Goal: Transaction & Acquisition: Purchase product/service

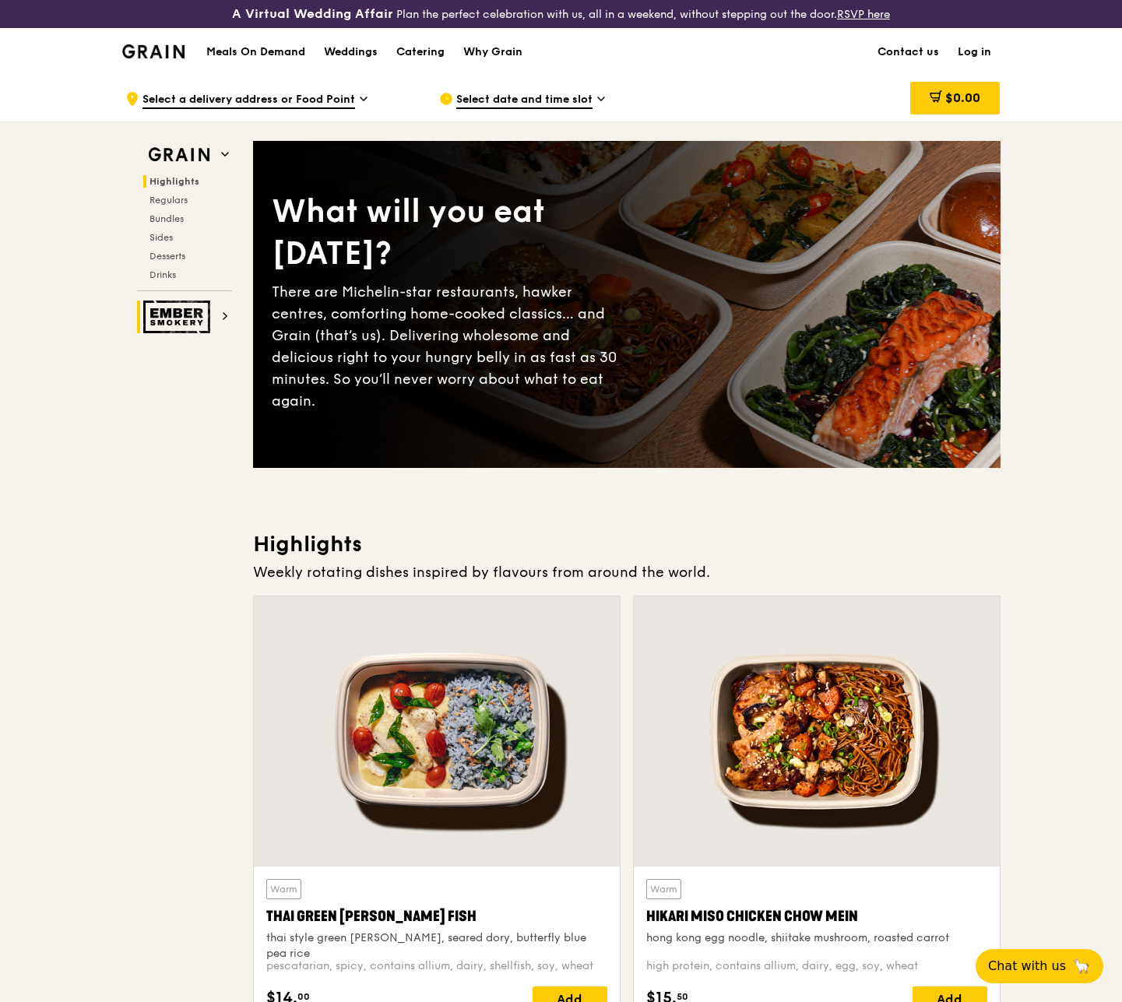
click at [225, 320] on span at bounding box center [225, 316] width 8 height 13
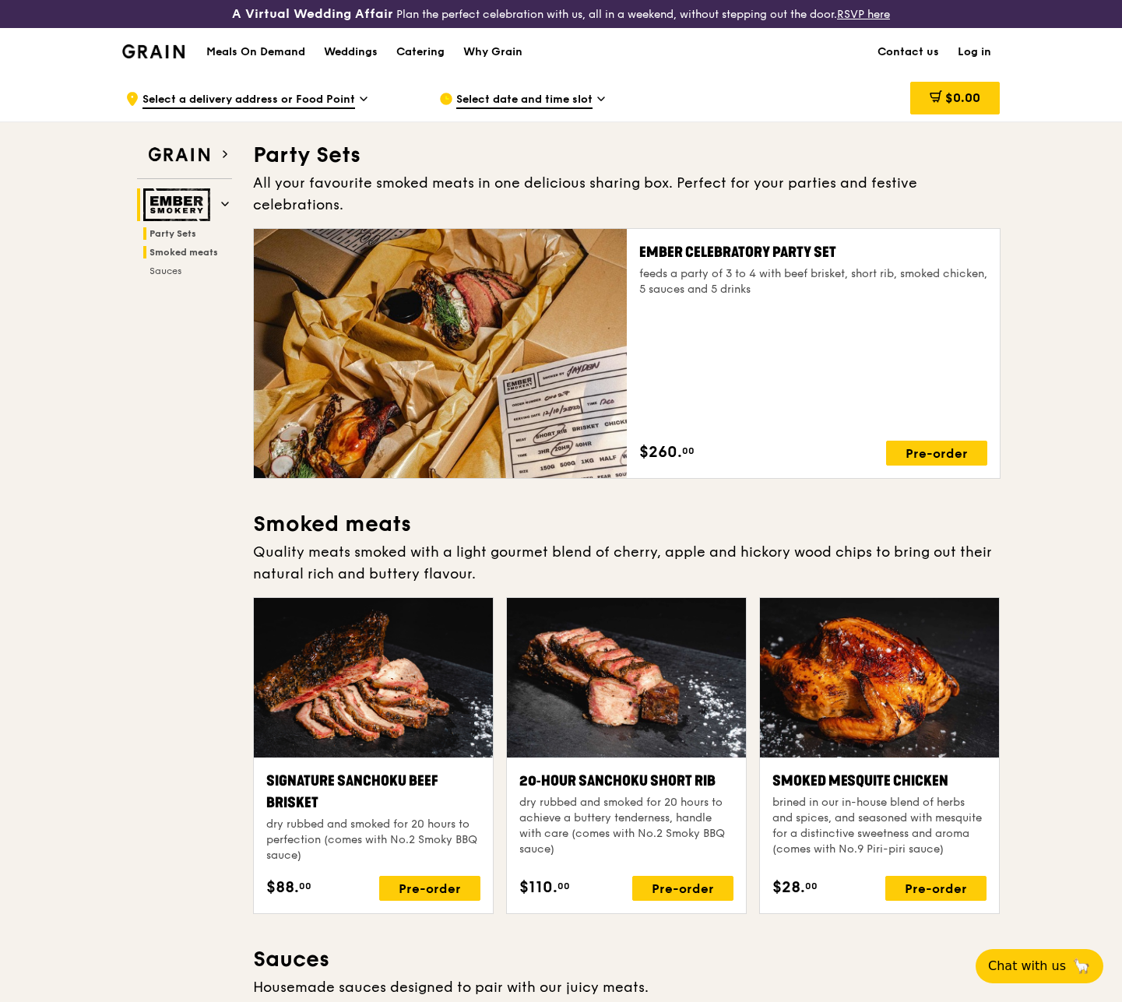
click at [201, 252] on span "Smoked meats" at bounding box center [184, 252] width 69 height 11
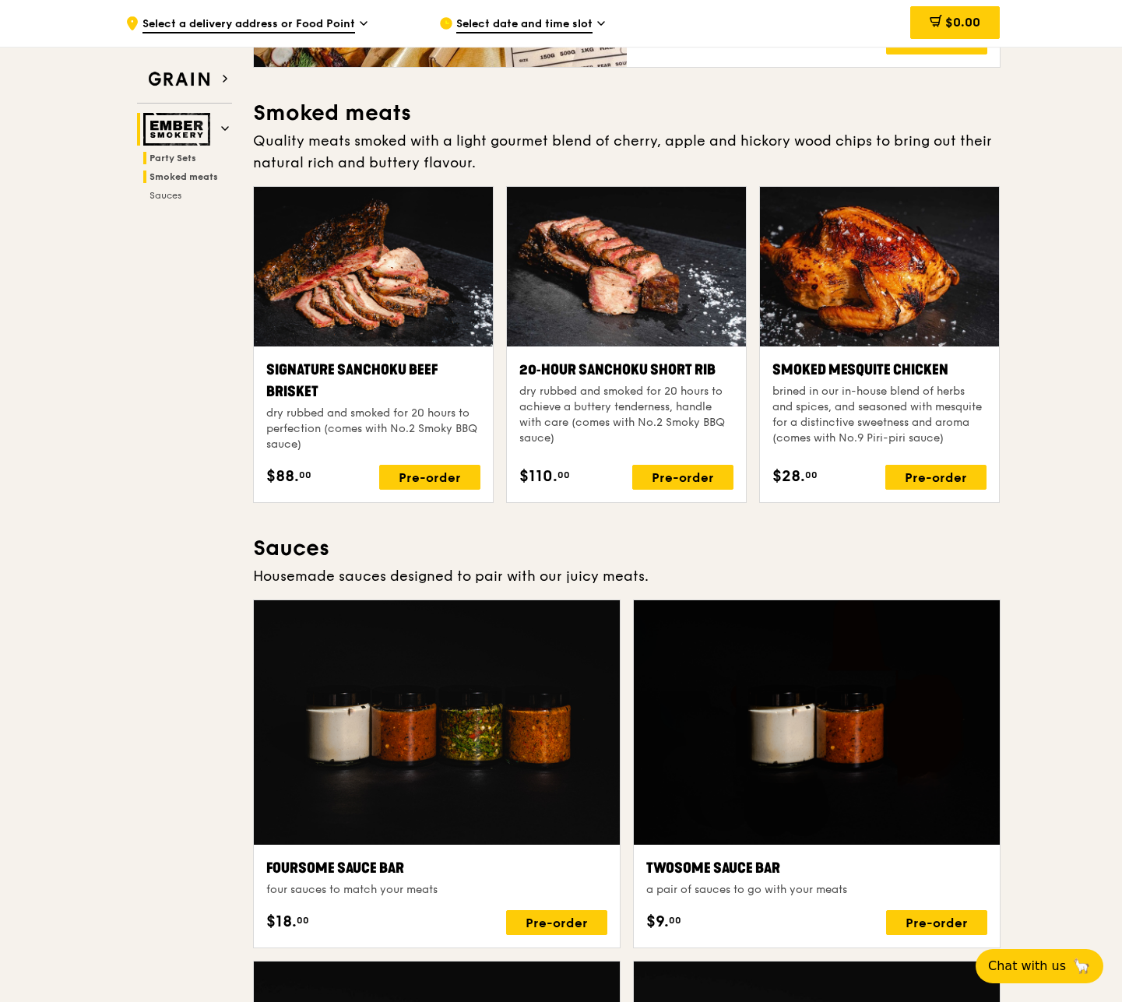
scroll to position [426, 0]
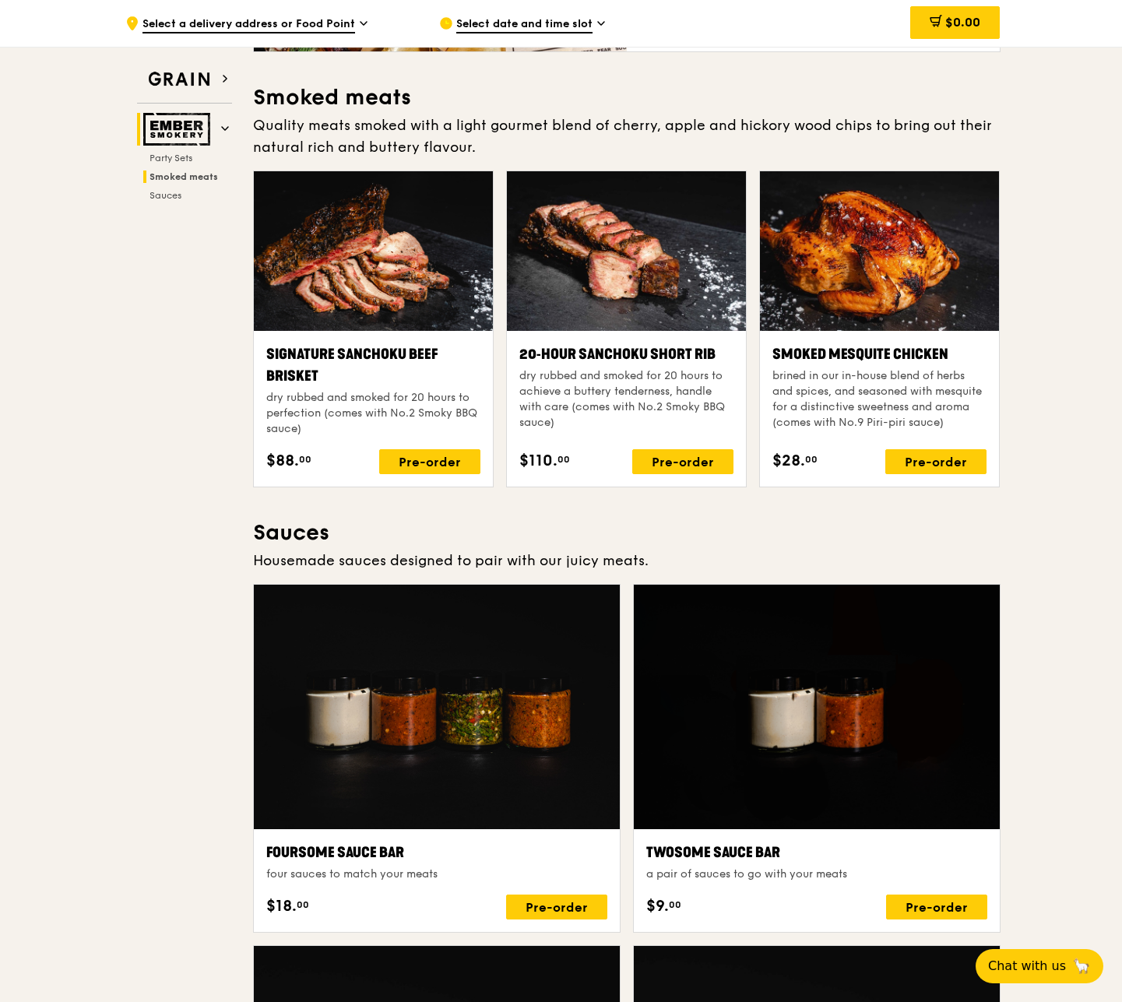
click at [174, 202] on div "Grain Ember Smokery Party Sets Smoked meats Sauces Party Sets All your favourit…" at bounding box center [561, 674] width 878 height 1956
click at [174, 192] on span "Sauces" at bounding box center [166, 195] width 33 height 11
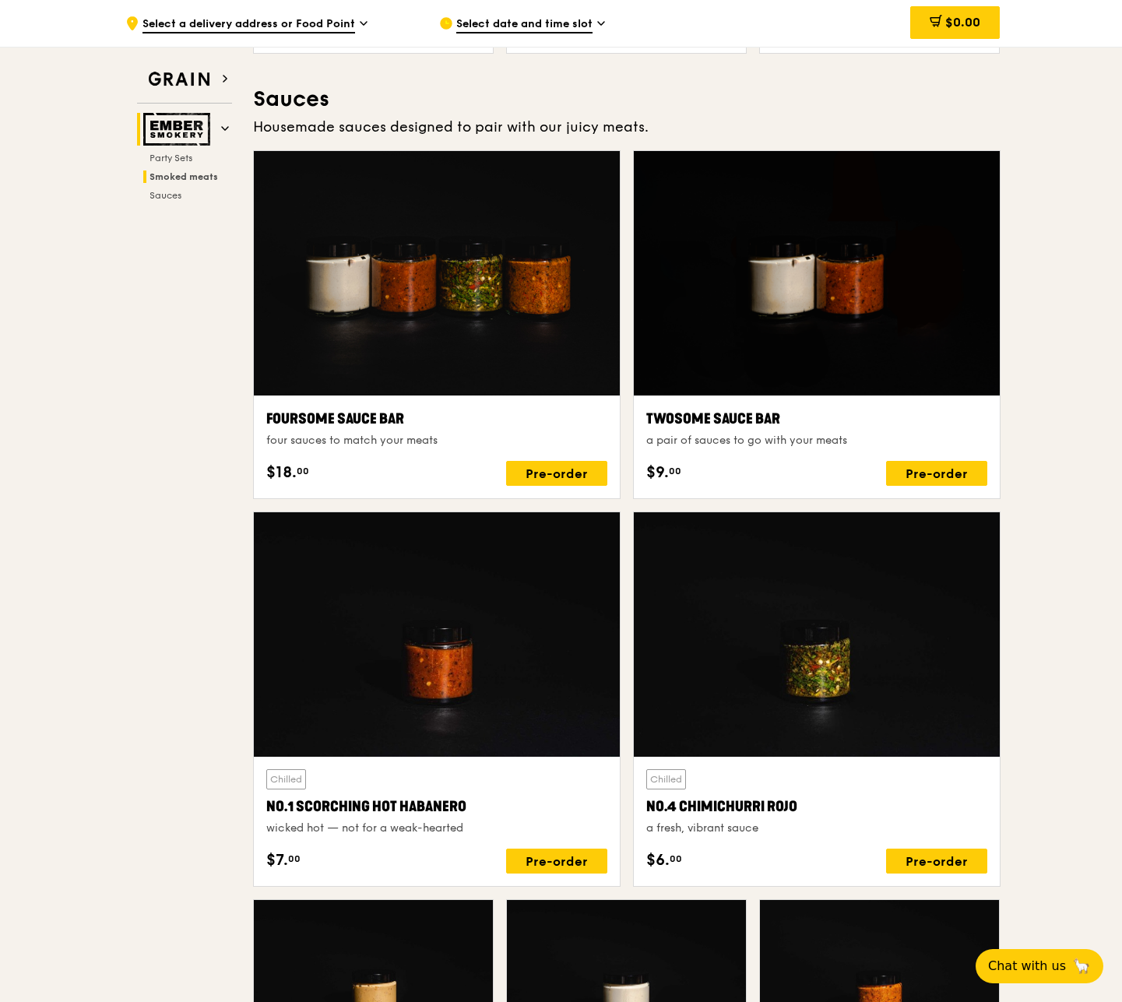
scroll to position [861, 0]
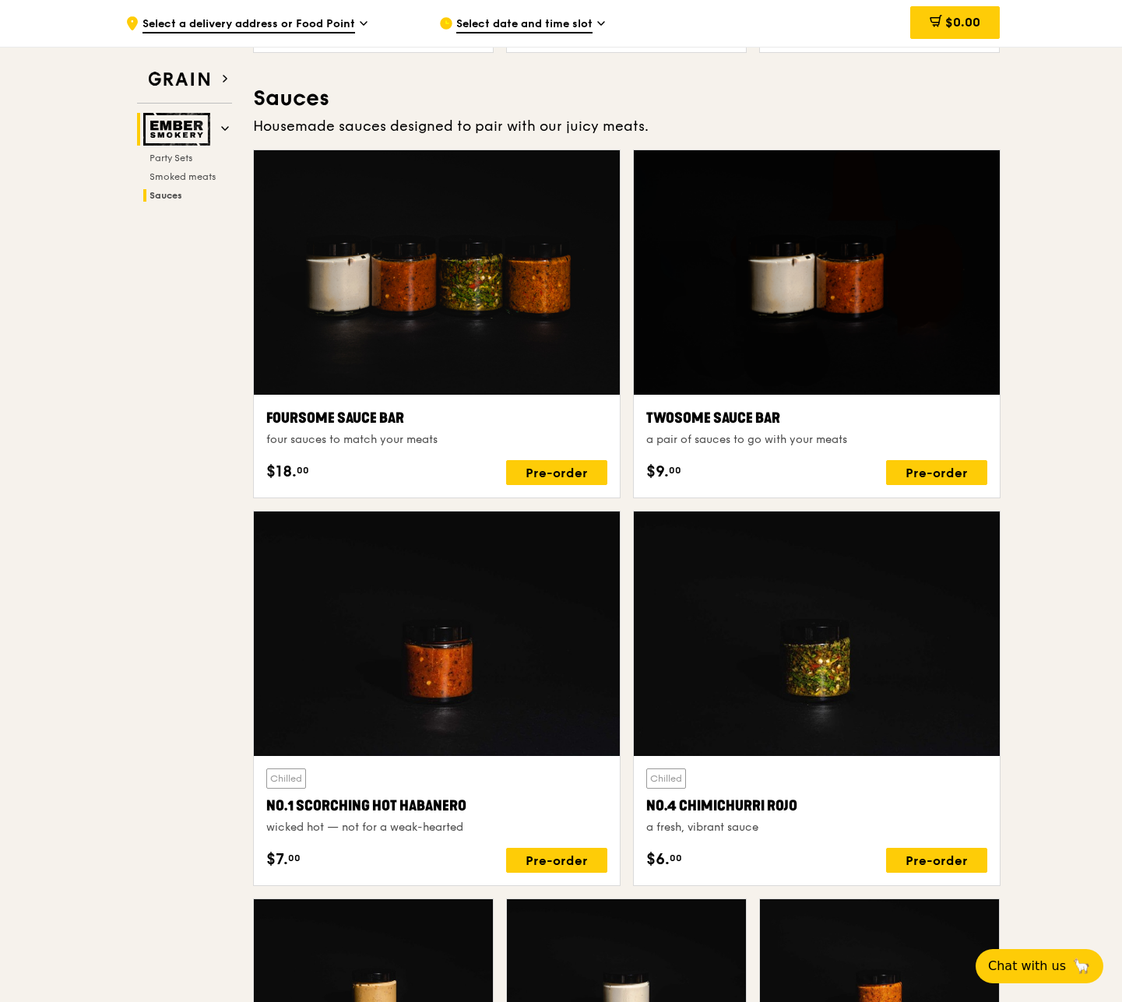
click at [573, 22] on span "Select date and time slot" at bounding box center [524, 24] width 136 height 17
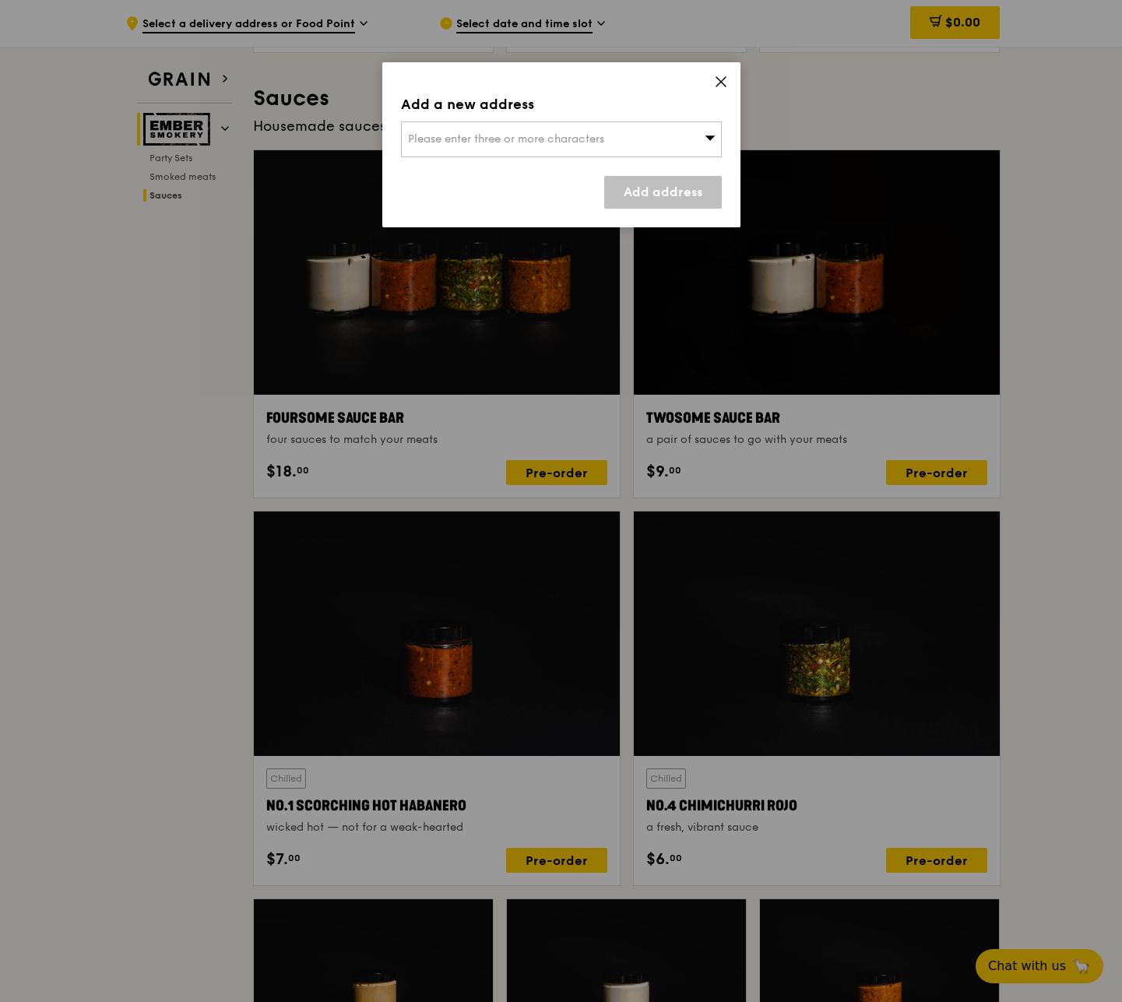
click at [544, 150] on div "Please enter three or more characters" at bounding box center [561, 139] width 321 height 36
click at [720, 77] on icon at bounding box center [721, 82] width 14 height 14
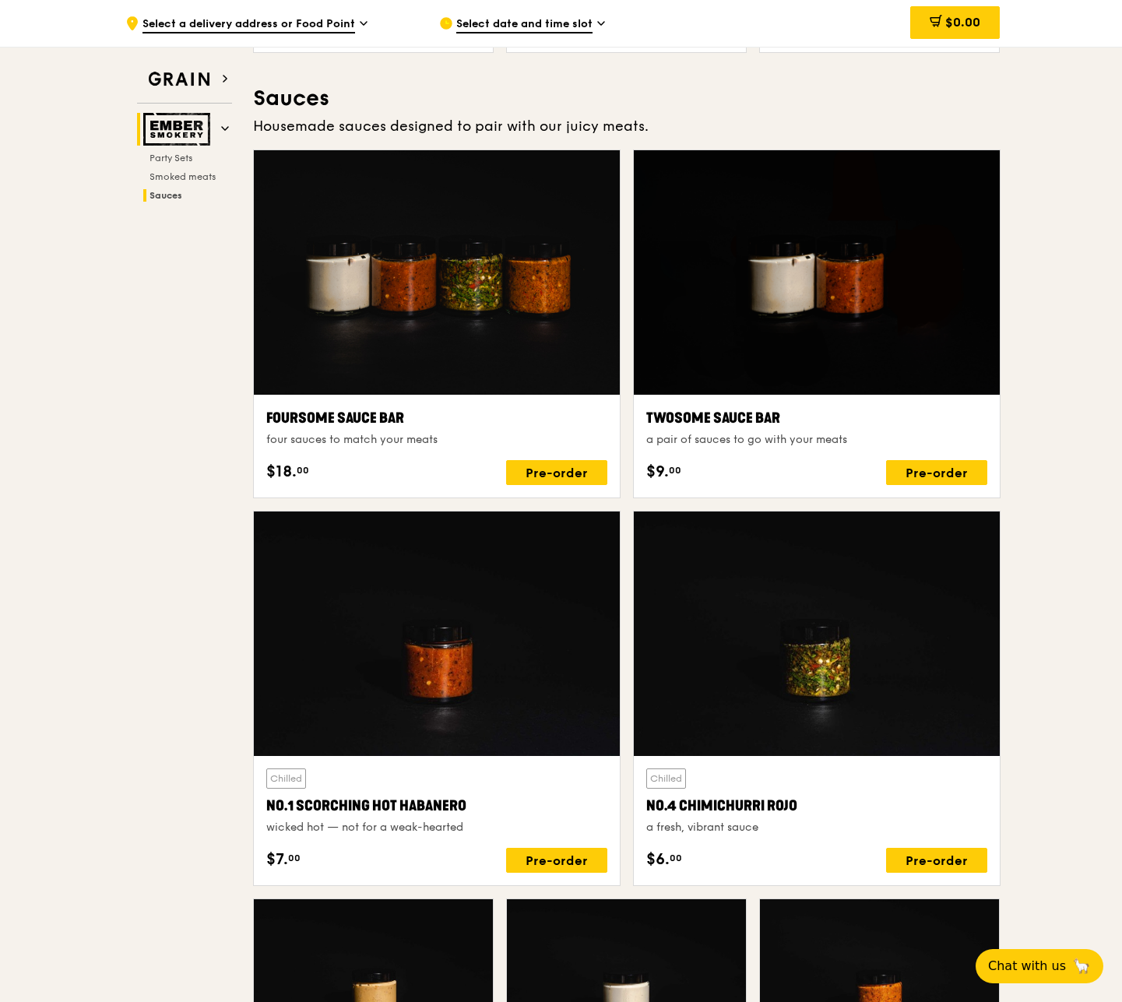
click at [304, 23] on span "Select a delivery address or Food Point" at bounding box center [249, 24] width 213 height 17
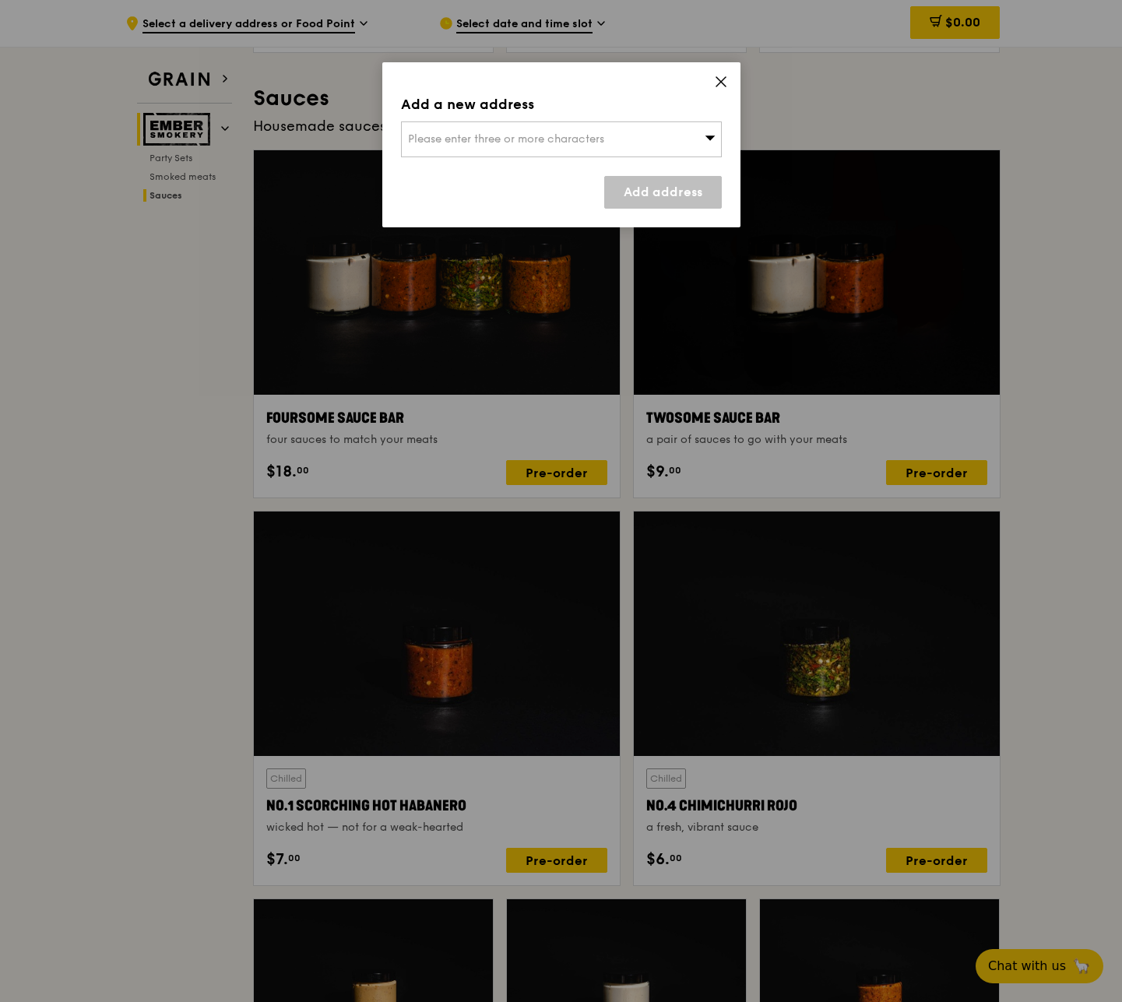
click at [727, 73] on div "Add a new address Please enter three or more characters Add address" at bounding box center [561, 144] width 358 height 165
click at [718, 77] on icon at bounding box center [721, 82] width 14 height 14
